Goal: Find specific page/section: Find specific page/section

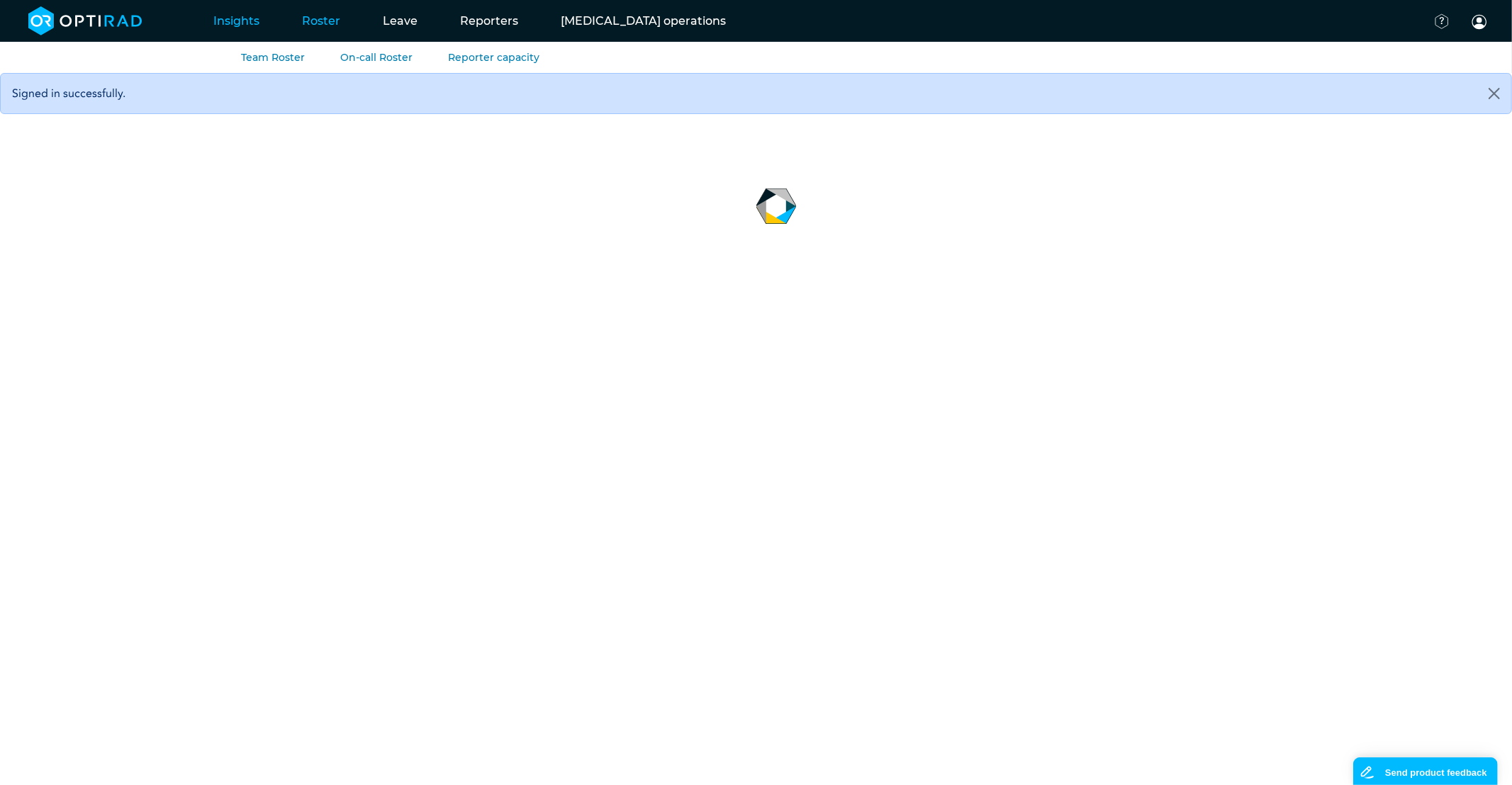
drag, startPoint x: 322, startPoint y: 21, endPoint x: 312, endPoint y: 37, distance: 18.9
click at [322, 21] on link "Roster" at bounding box center [321, 21] width 81 height 56
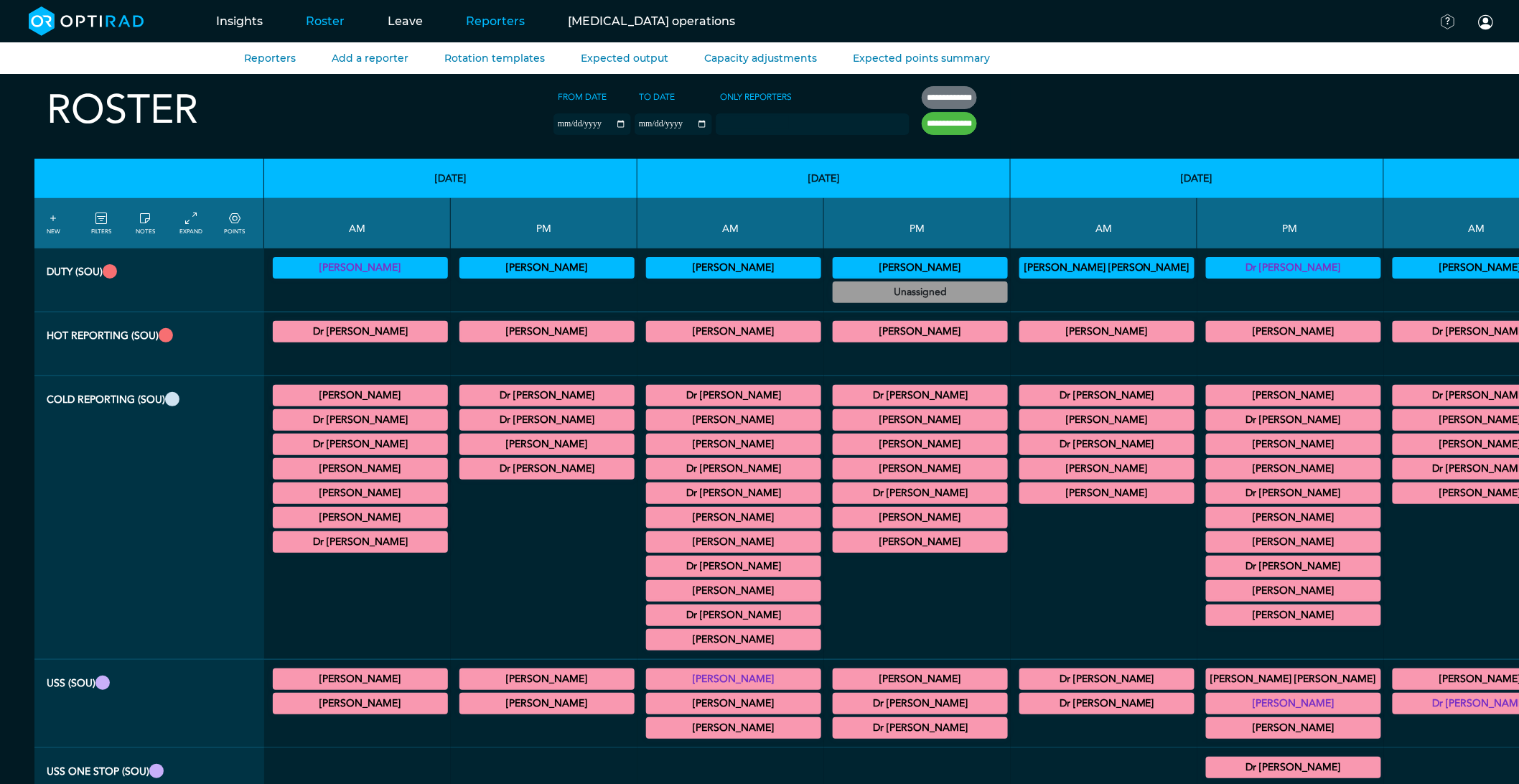
click at [480, 17] on link "Reporters" at bounding box center [495, 21] width 102 height 56
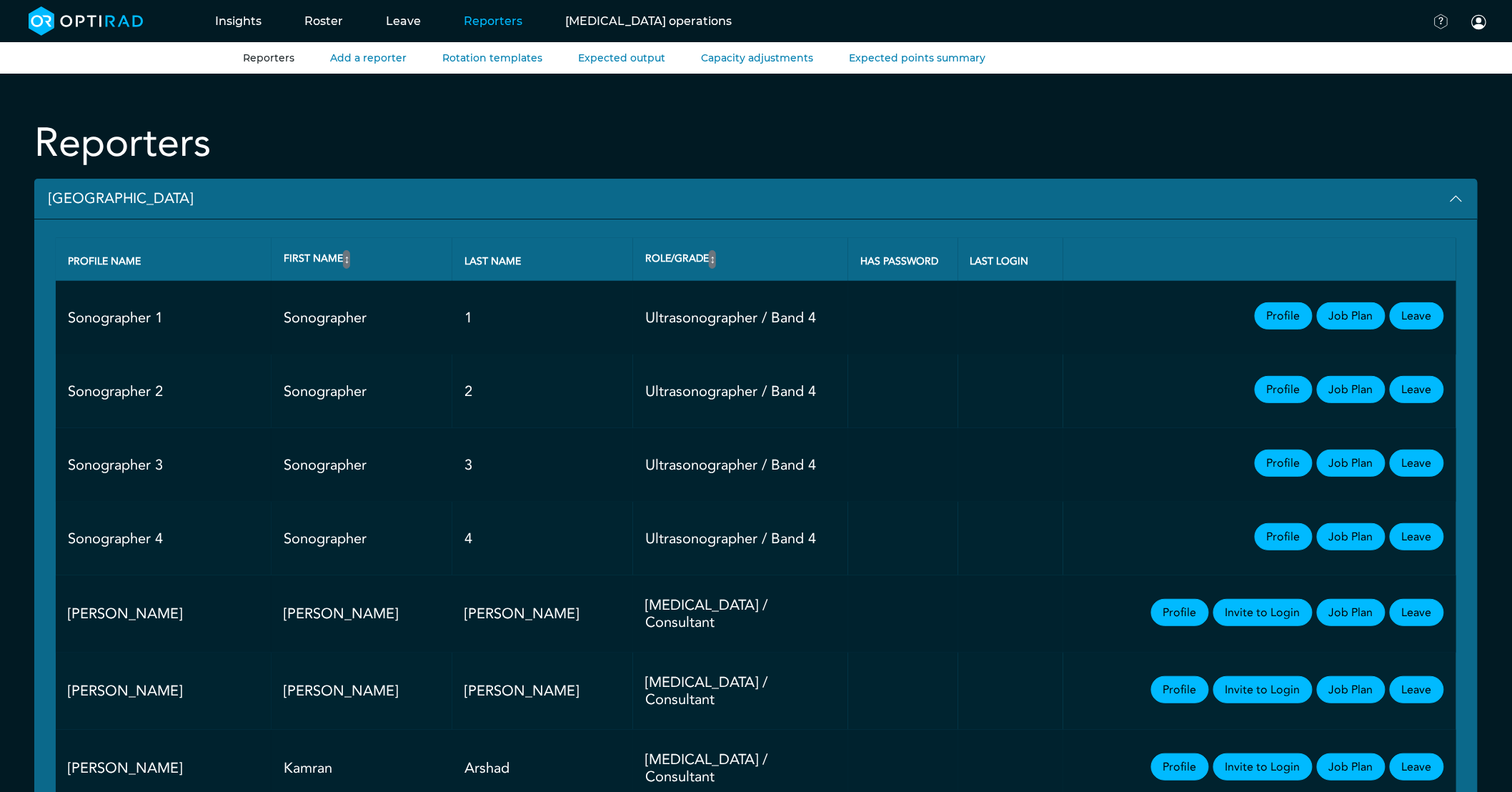
click at [124, 188] on button "[GEOGRAPHIC_DATA]" at bounding box center [756, 199] width 1444 height 41
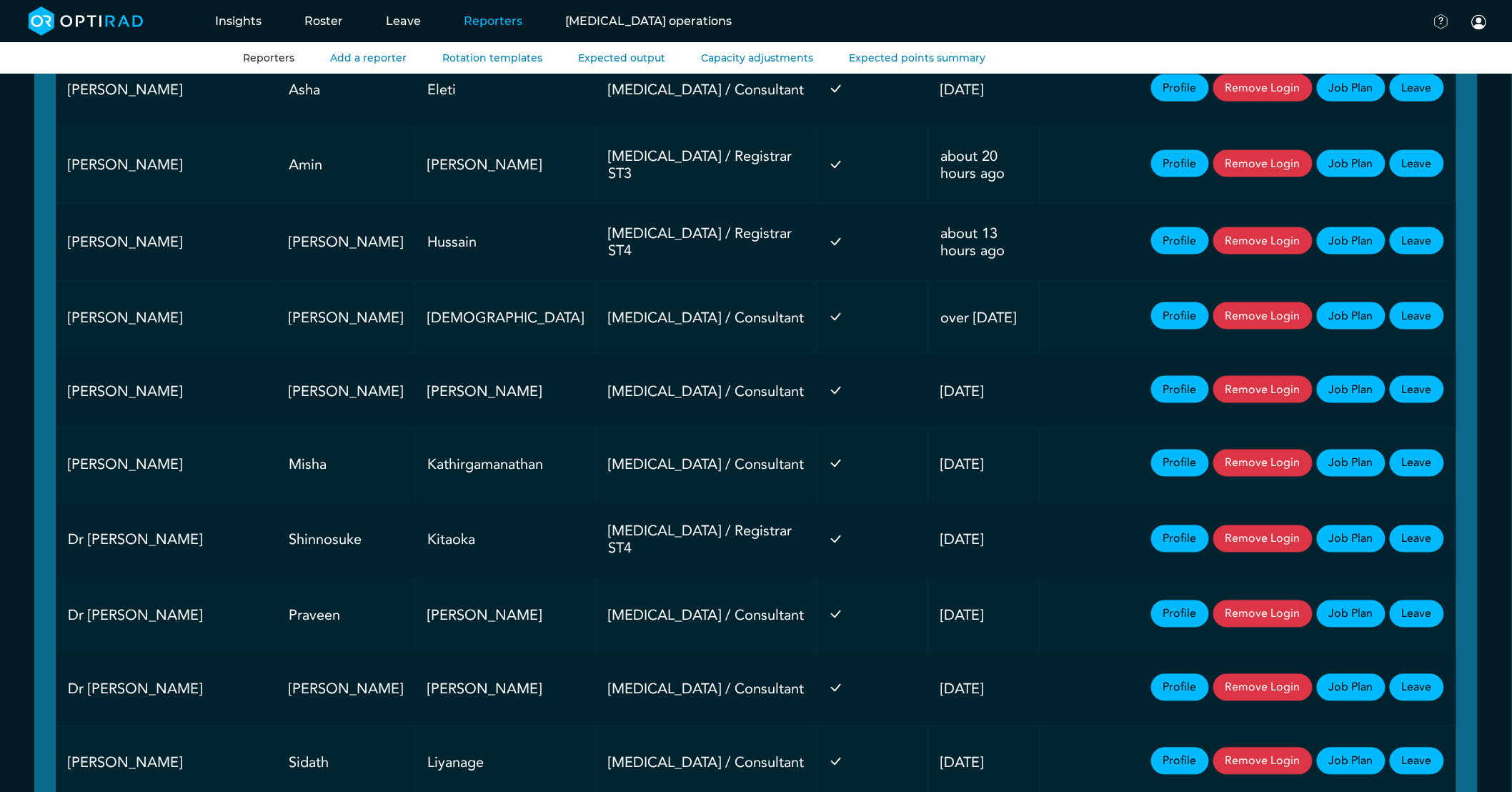
scroll to position [873, 0]
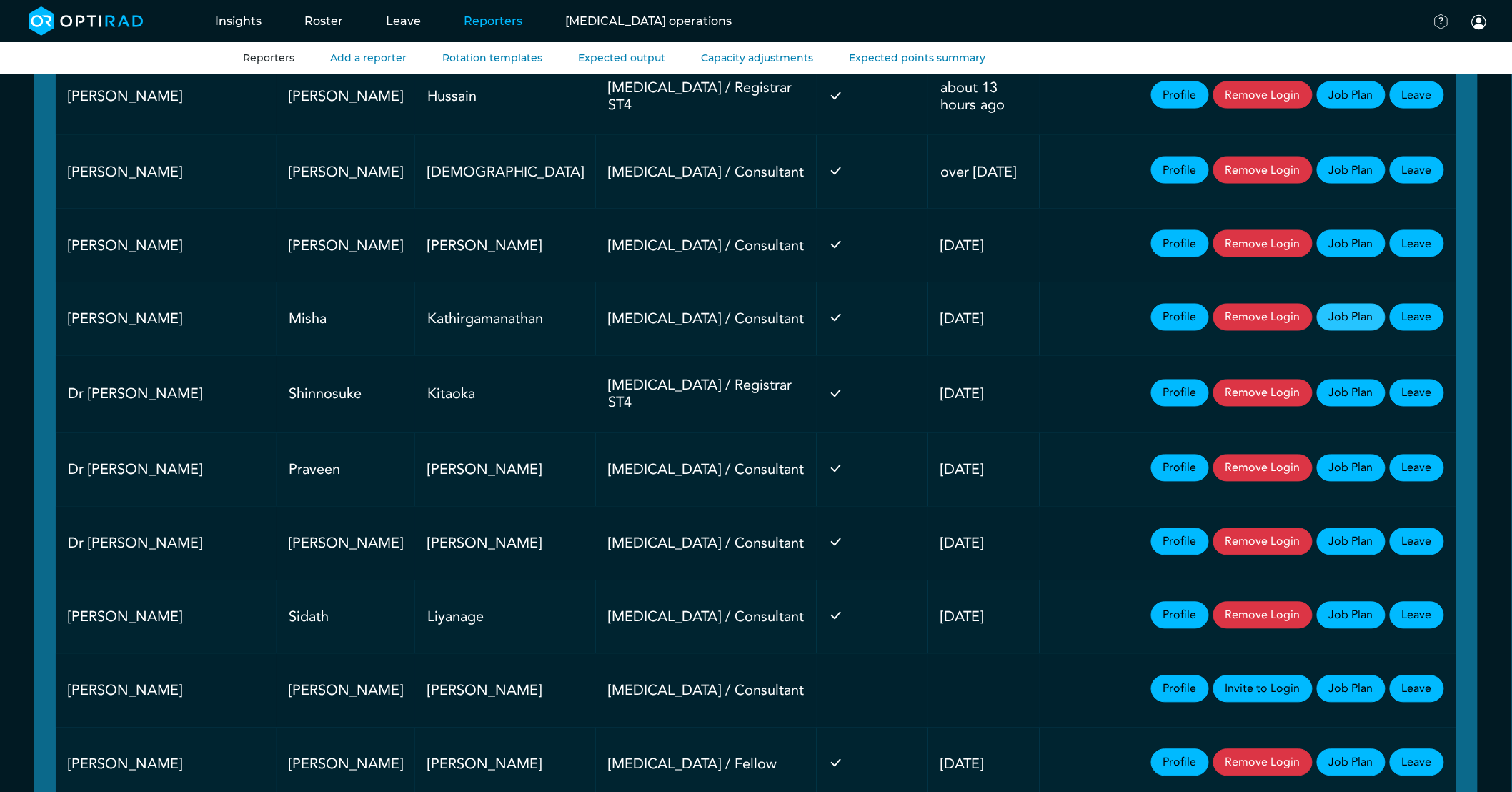
click at [1377, 304] on link "Job Plan" at bounding box center [1352, 317] width 69 height 27
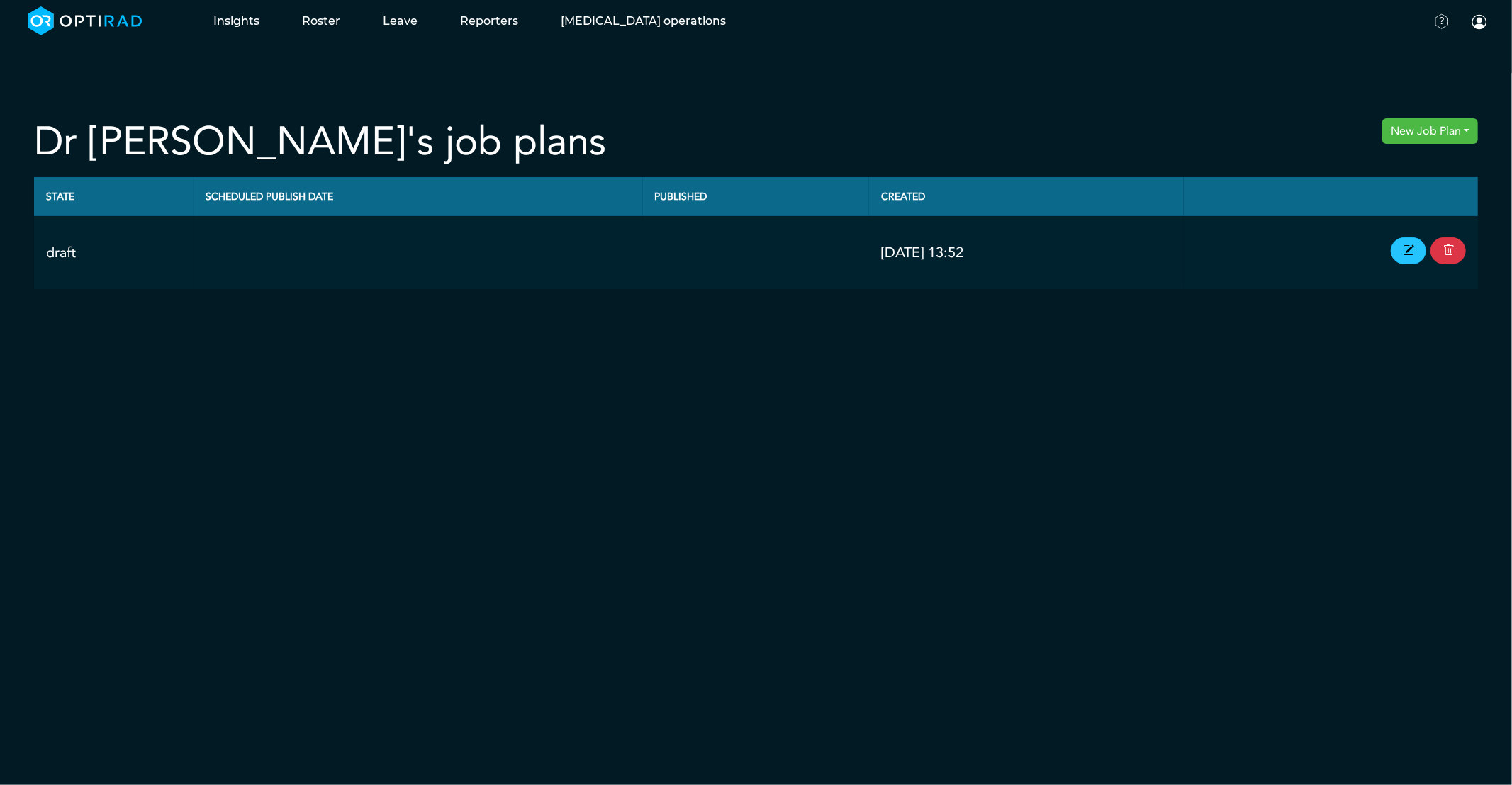
click at [1412, 250] on icon at bounding box center [1408, 251] width 11 height 16
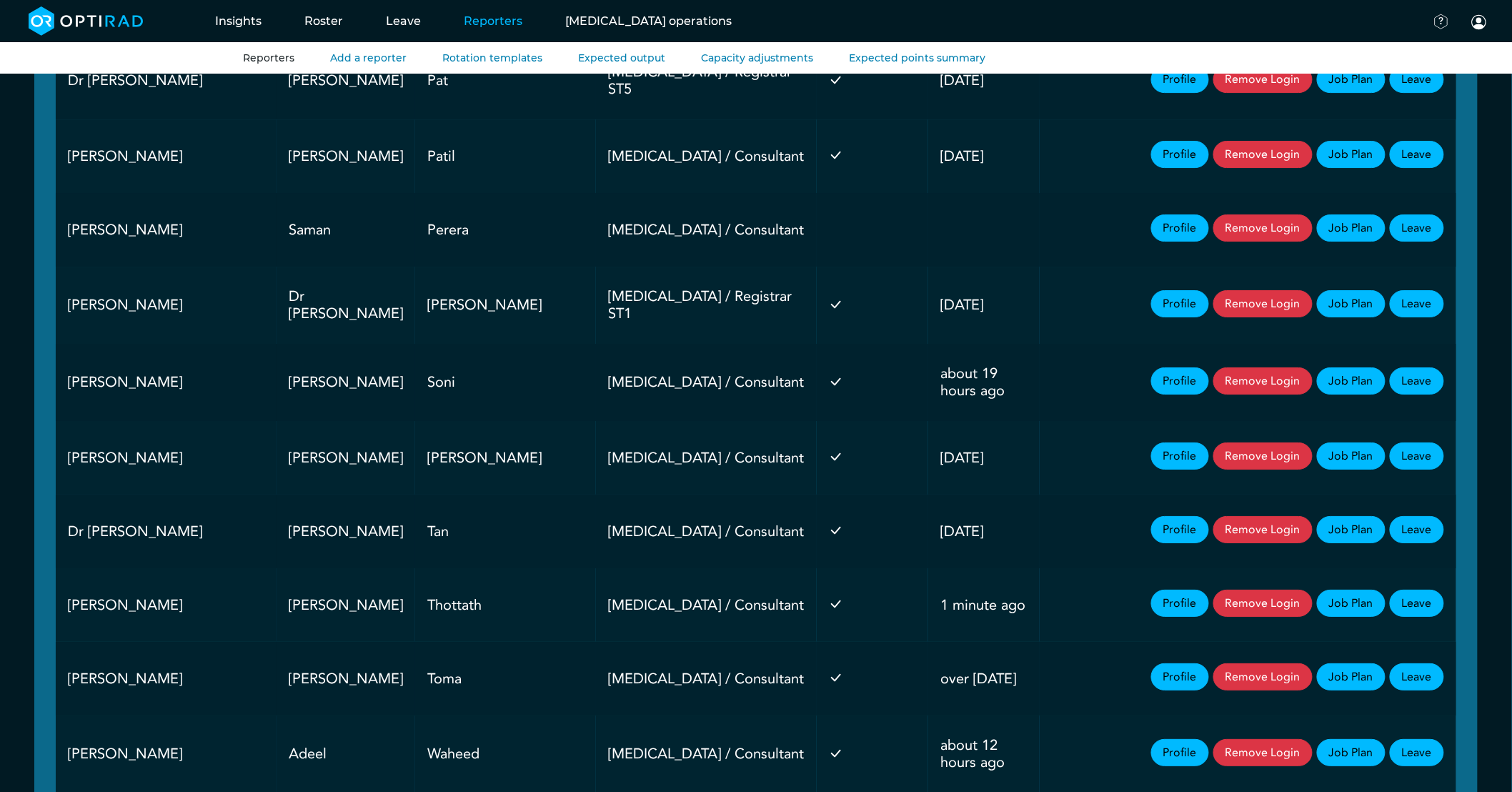
scroll to position [1905, 0]
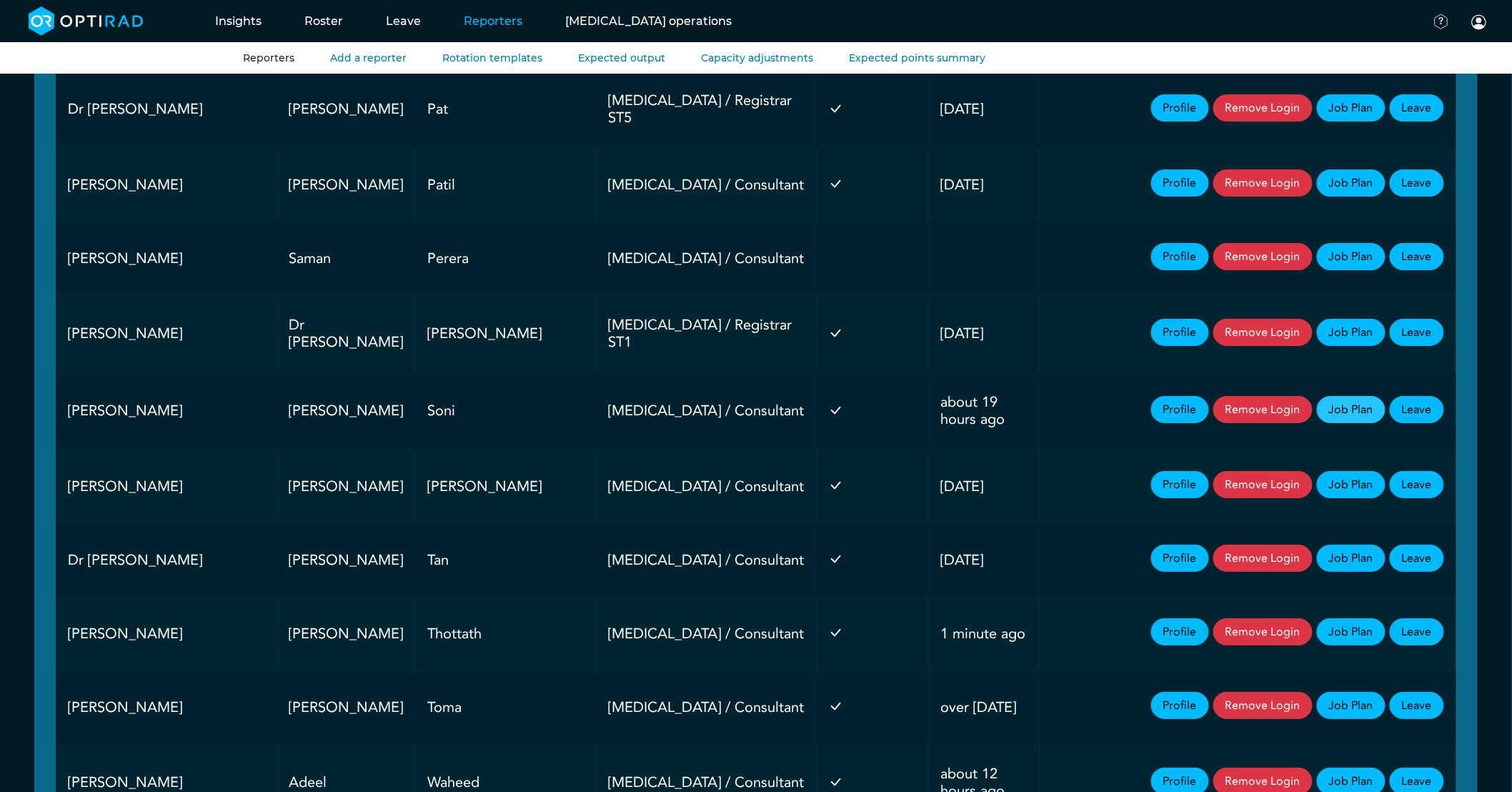
click at [1362, 398] on link "Job Plan" at bounding box center [1352, 410] width 69 height 27
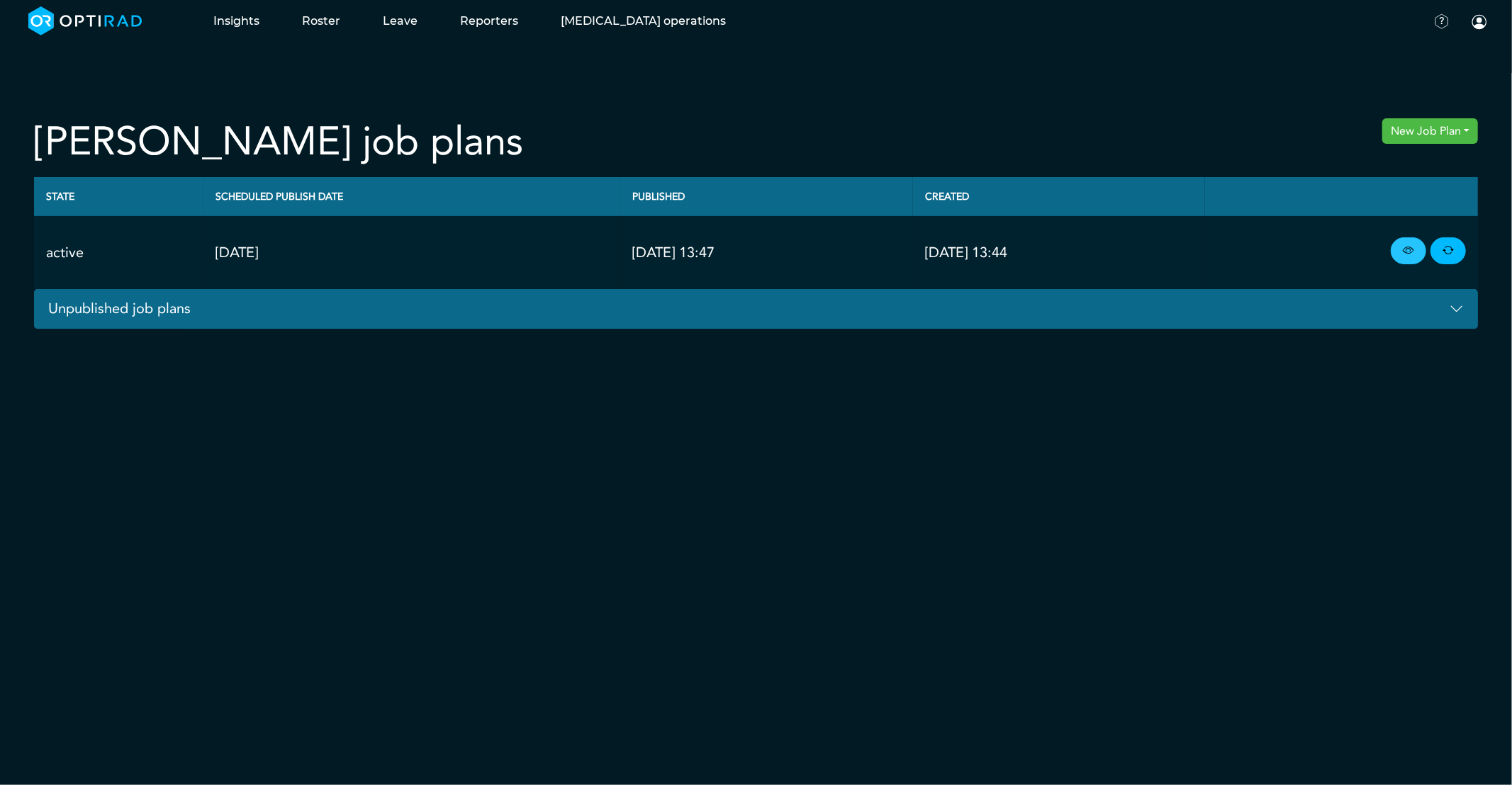
click at [1398, 255] on link at bounding box center [1408, 251] width 36 height 27
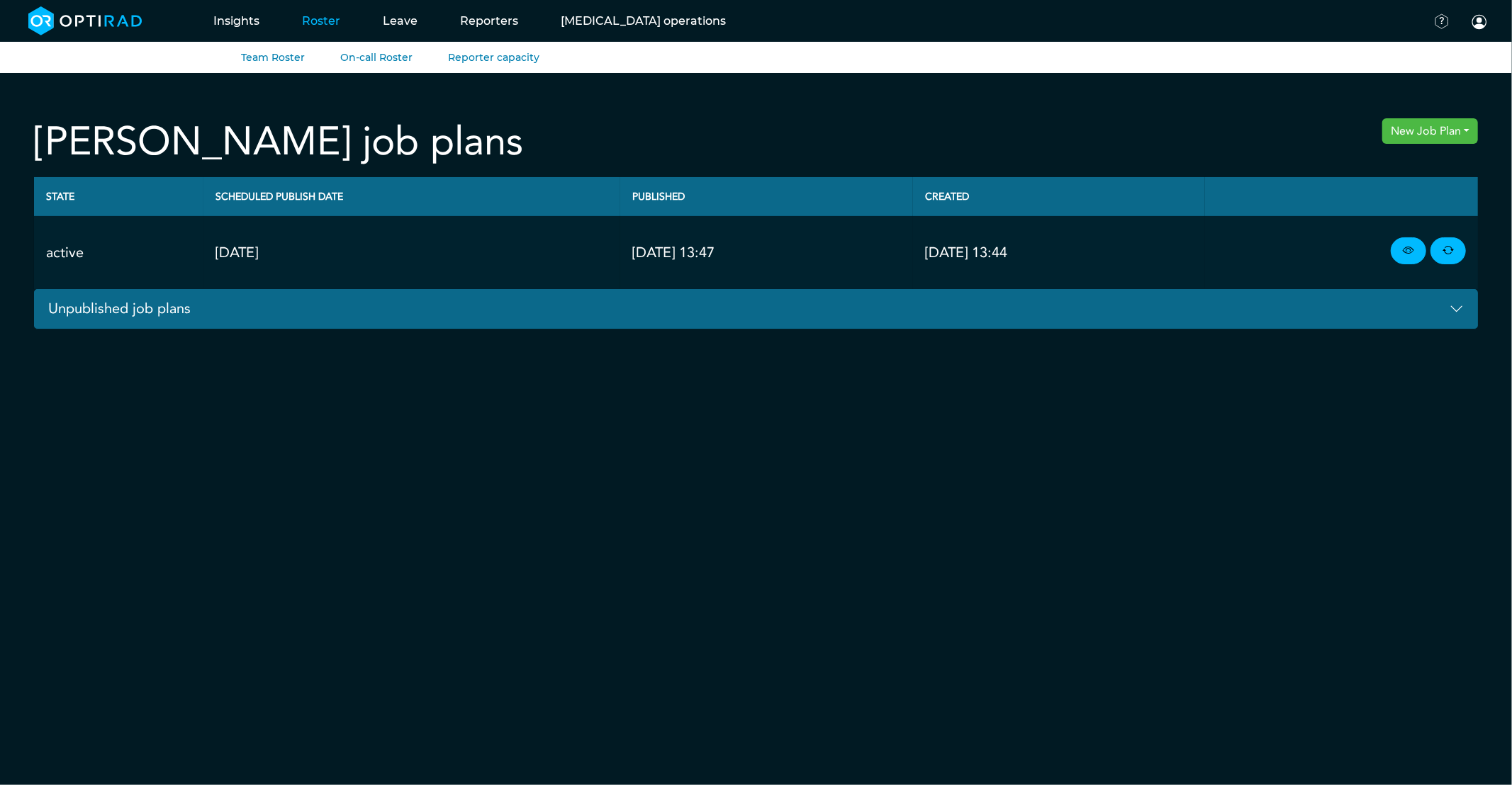
click at [351, 25] on link "Roster" at bounding box center [321, 21] width 81 height 56
